Goal: Purchase product/service

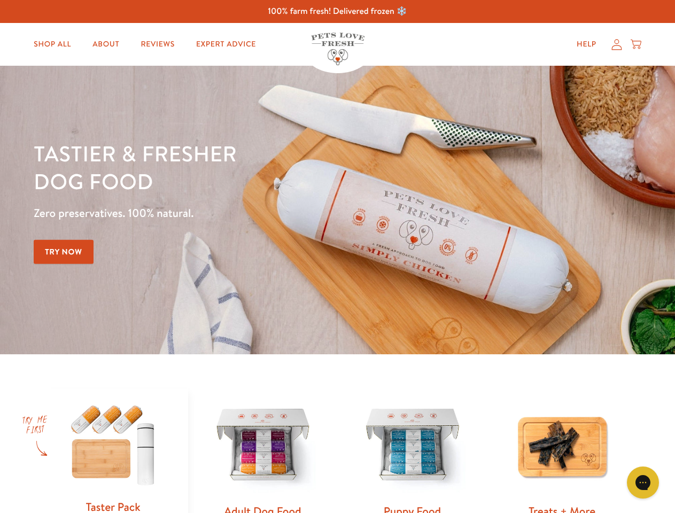
click at [337, 257] on div "Tastier & fresher dog food Zero preservatives. 100% natural. Try Now" at bounding box center [236, 210] width 405 height 141
click at [643, 483] on icon "Gorgias live chat" at bounding box center [643, 482] width 10 height 10
